Goal: Navigation & Orientation: Find specific page/section

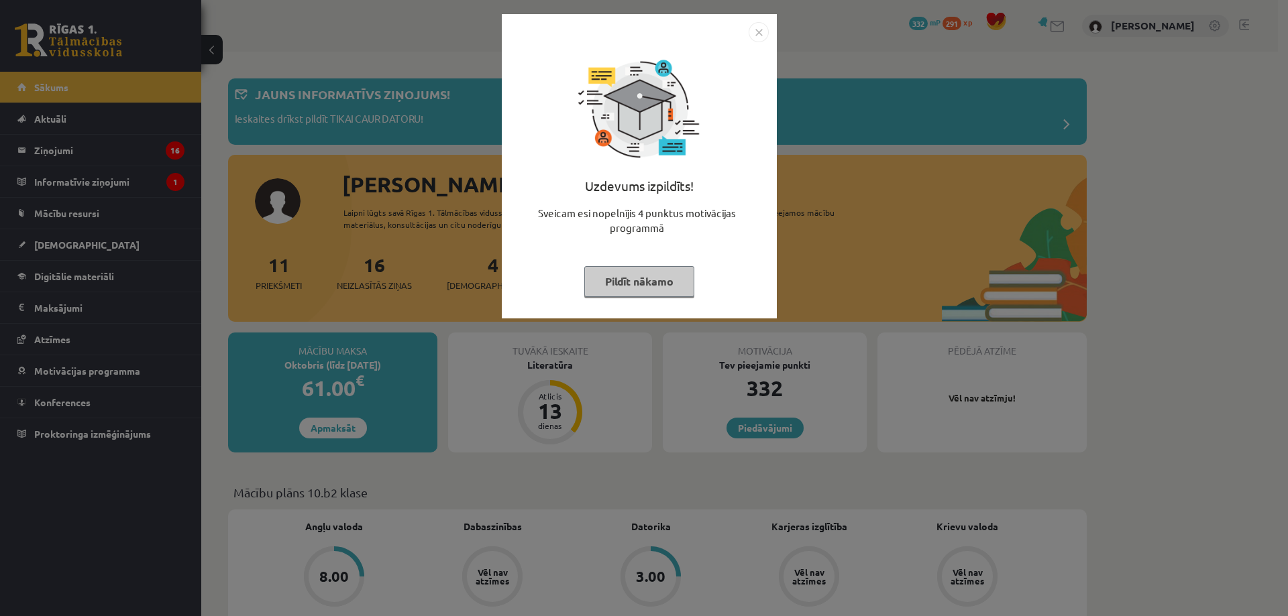
click at [755, 36] on img "Close" at bounding box center [759, 32] width 20 height 20
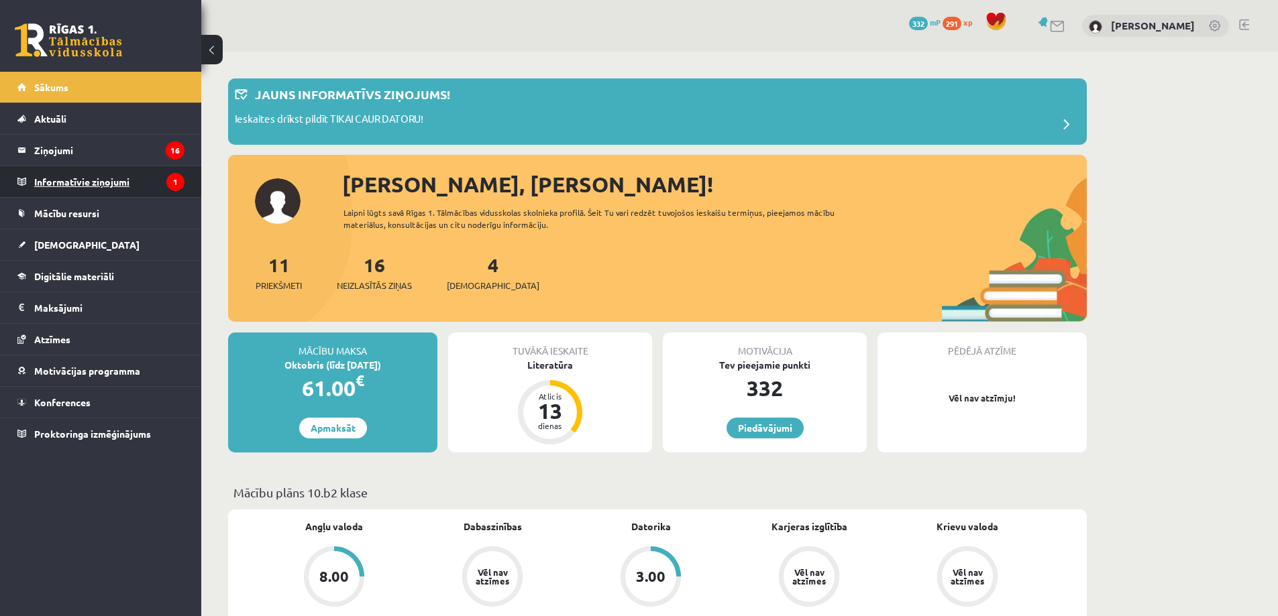
click at [89, 184] on legend "Informatīvie ziņojumi 1" at bounding box center [109, 181] width 150 height 31
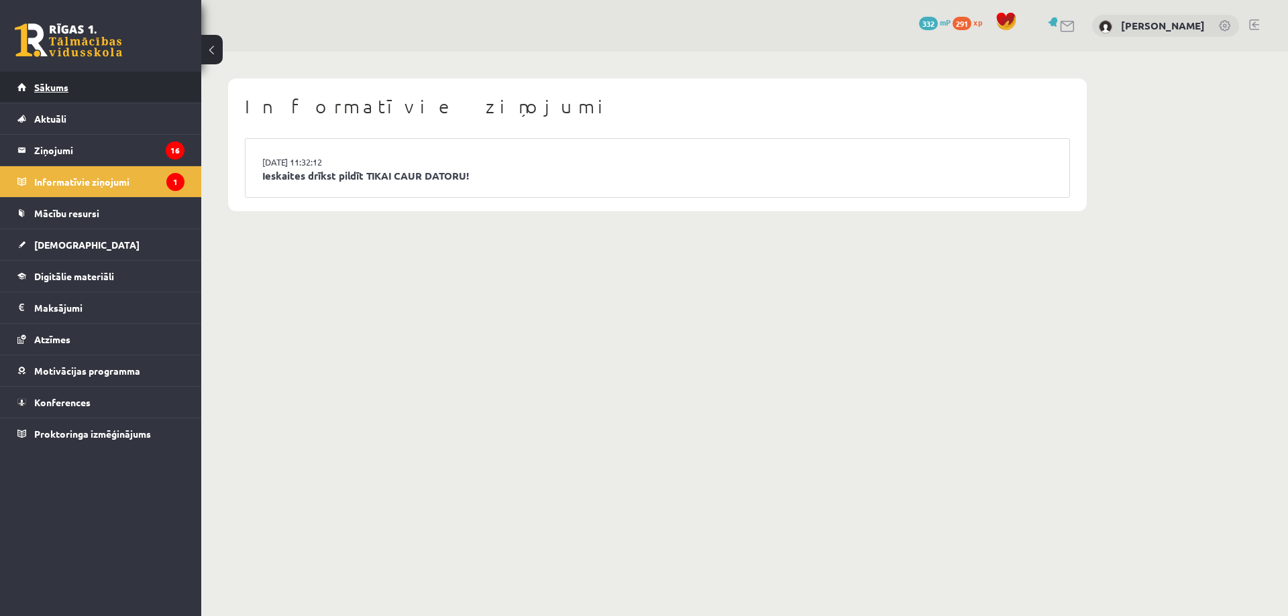
click at [59, 97] on link "Sākums" at bounding box center [100, 87] width 167 height 31
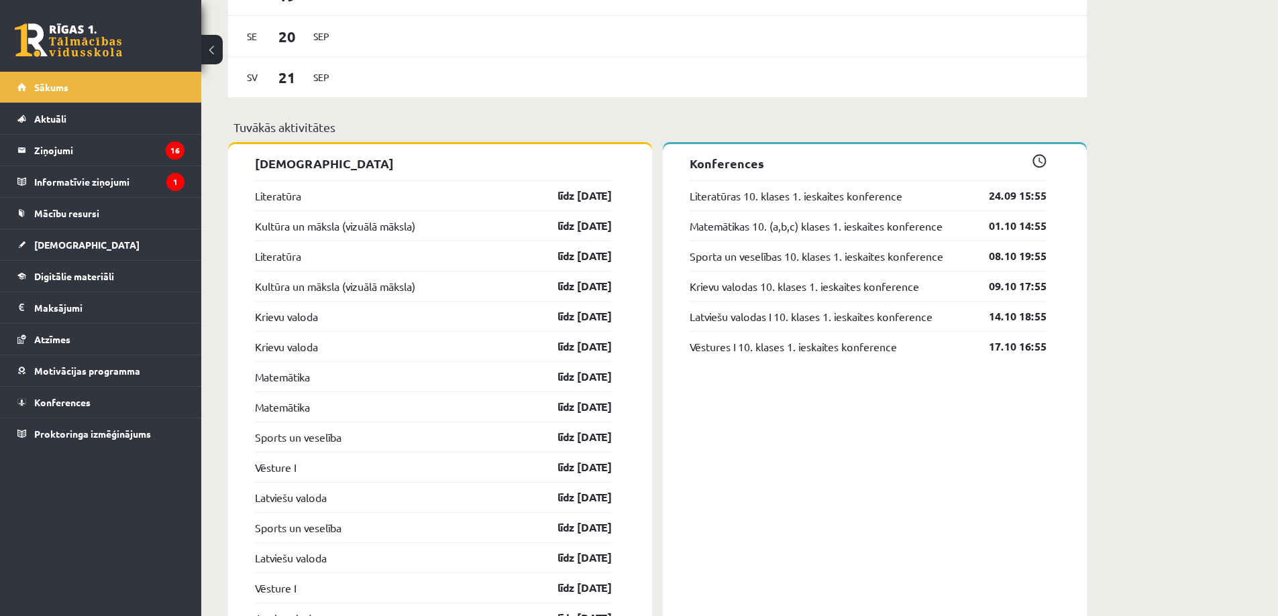
scroll to position [1140, 0]
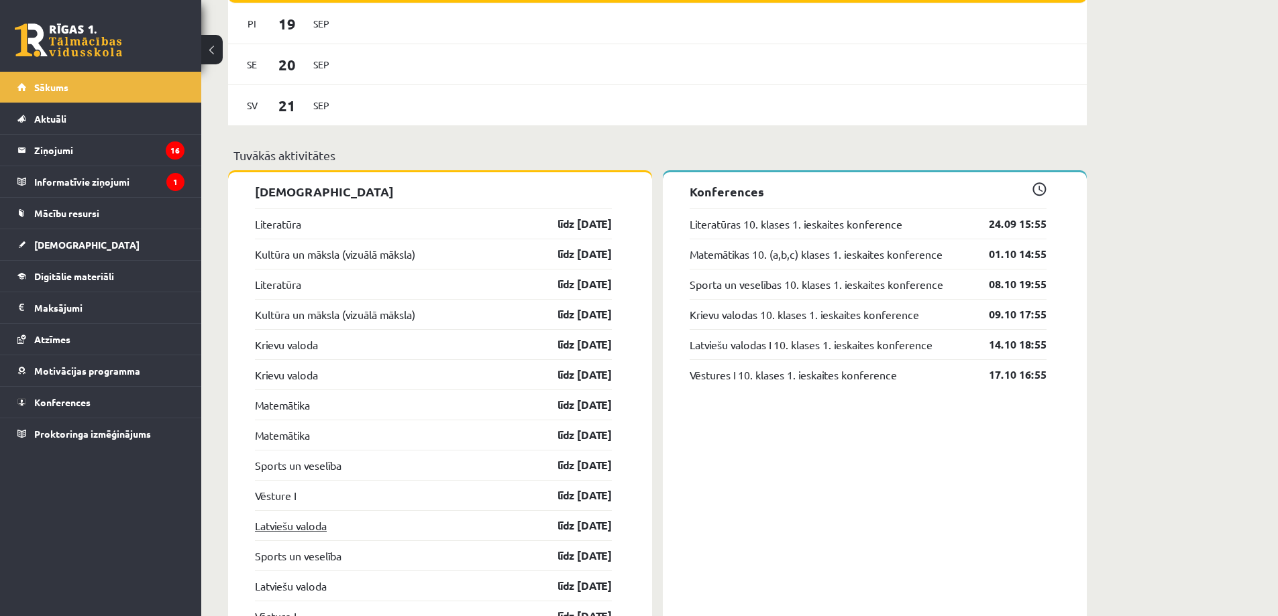
click at [301, 531] on link "Latviešu valoda" at bounding box center [291, 526] width 72 height 16
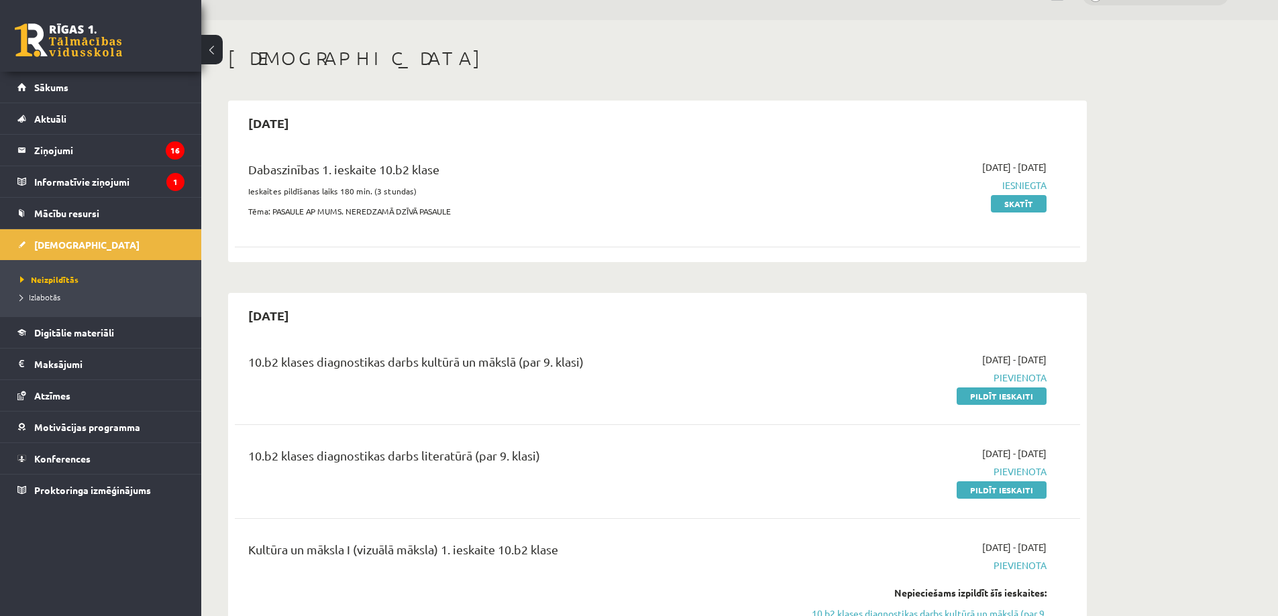
scroll to position [67, 0]
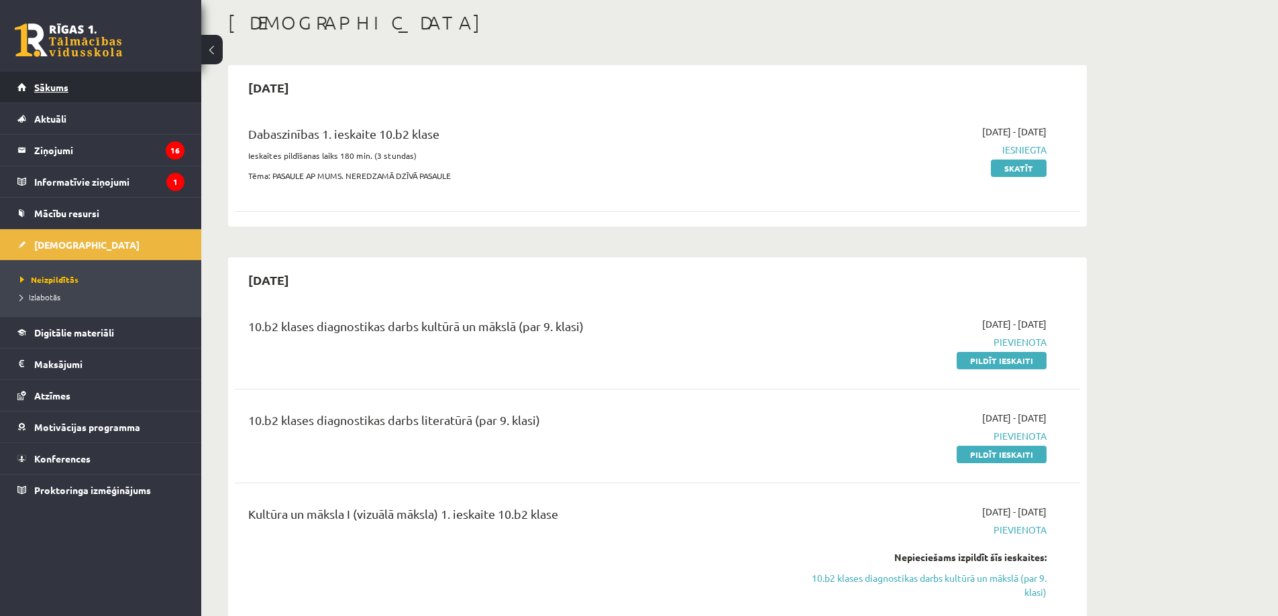
click at [72, 81] on link "Sākums" at bounding box center [100, 87] width 167 height 31
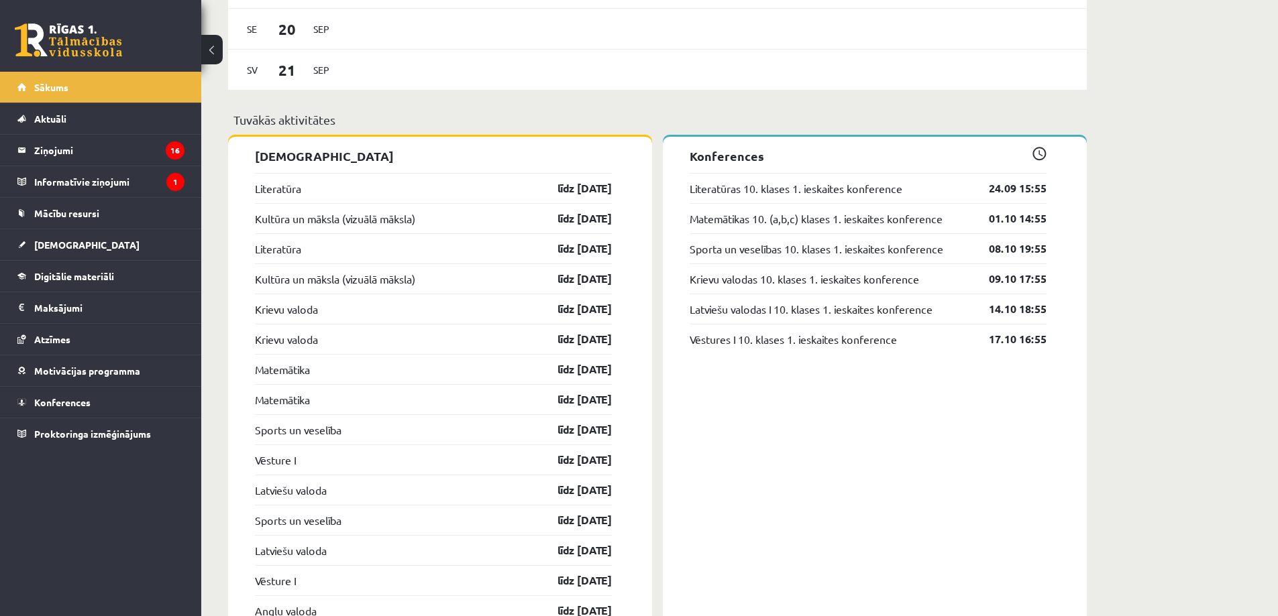
scroll to position [1140, 0]
